Goal: Task Accomplishment & Management: Manage account settings

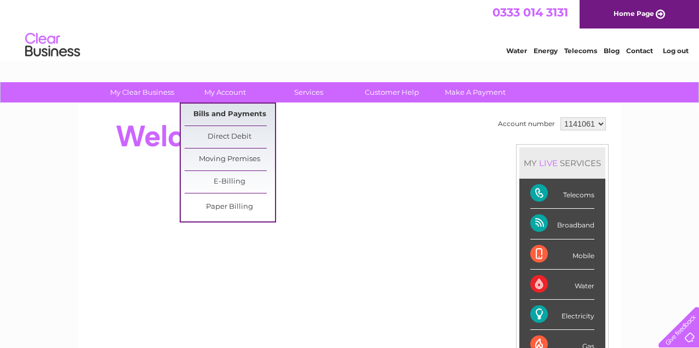
click at [207, 112] on link "Bills and Payments" at bounding box center [230, 115] width 90 height 22
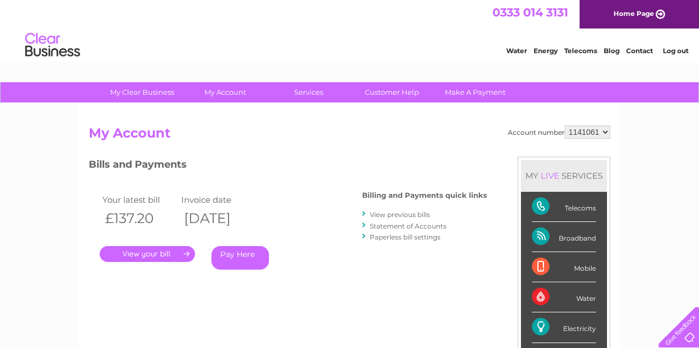
click at [170, 250] on link "." at bounding box center [147, 254] width 95 height 16
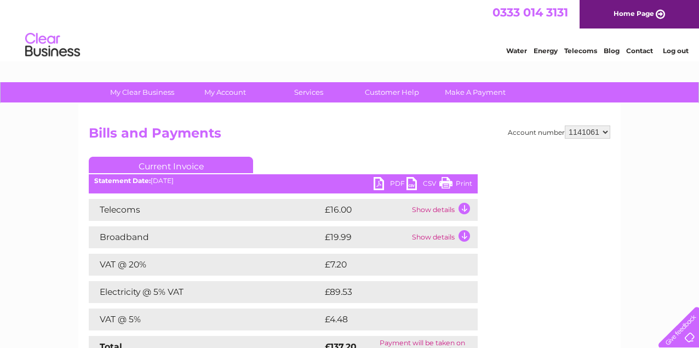
click at [380, 183] on link "PDF" at bounding box center [390, 185] width 33 height 16
click at [669, 49] on link "Log out" at bounding box center [676, 51] width 26 height 8
